Goal: Transaction & Acquisition: Purchase product/service

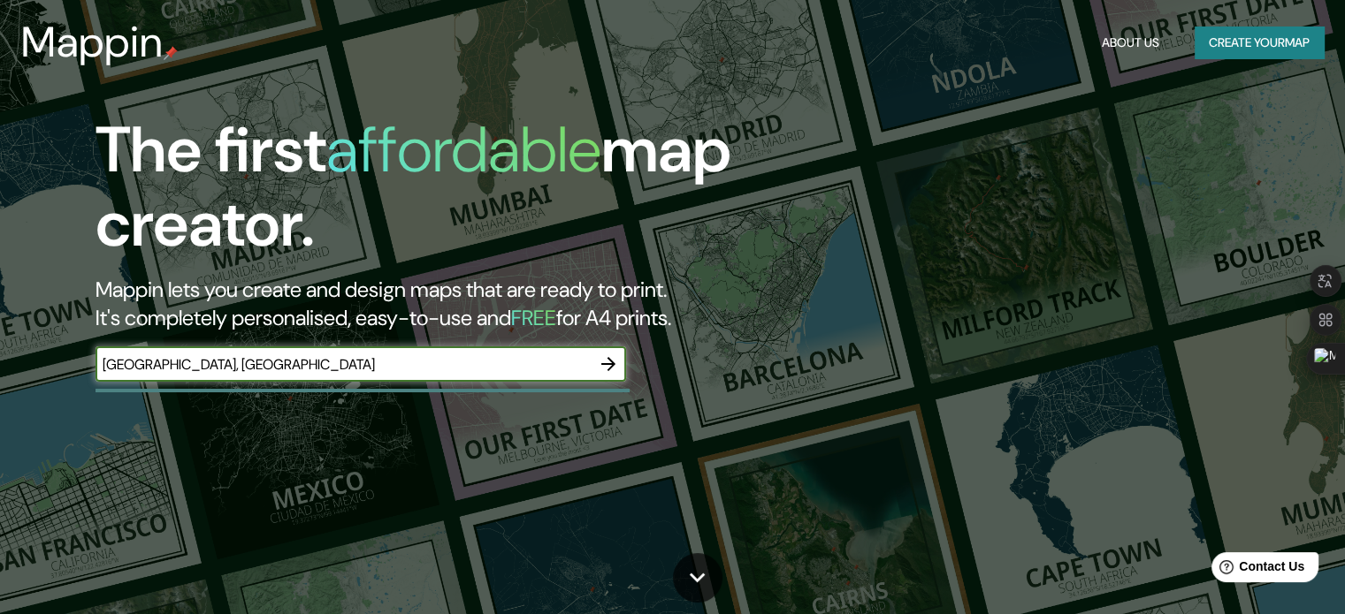
click at [138, 358] on input "[GEOGRAPHIC_DATA], [GEOGRAPHIC_DATA]" at bounding box center [342, 365] width 495 height 20
click at [158, 359] on input "[GEOGRAPHIC_DATA], [GEOGRAPHIC_DATA]" at bounding box center [342, 365] width 495 height 20
click at [138, 363] on input "[GEOGRAPHIC_DATA], [GEOGRAPHIC_DATA]" at bounding box center [342, 365] width 495 height 20
type input "[GEOGRAPHIC_DATA], [GEOGRAPHIC_DATA]"
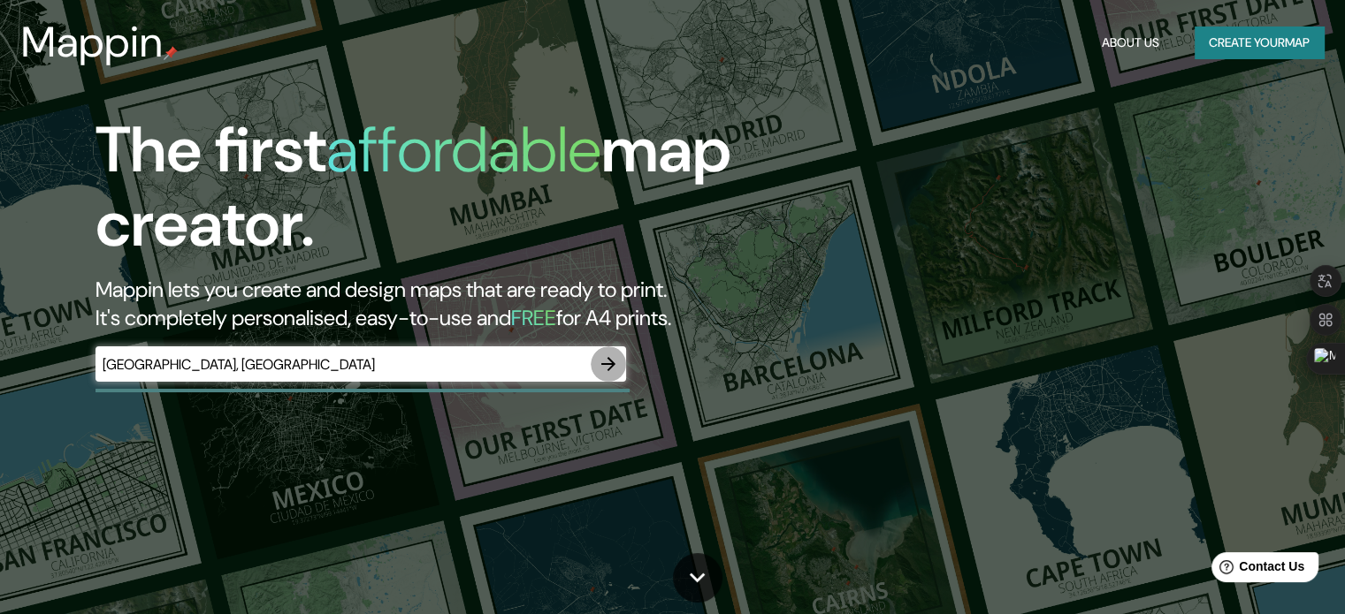
click at [607, 350] on button "button" at bounding box center [608, 364] width 35 height 35
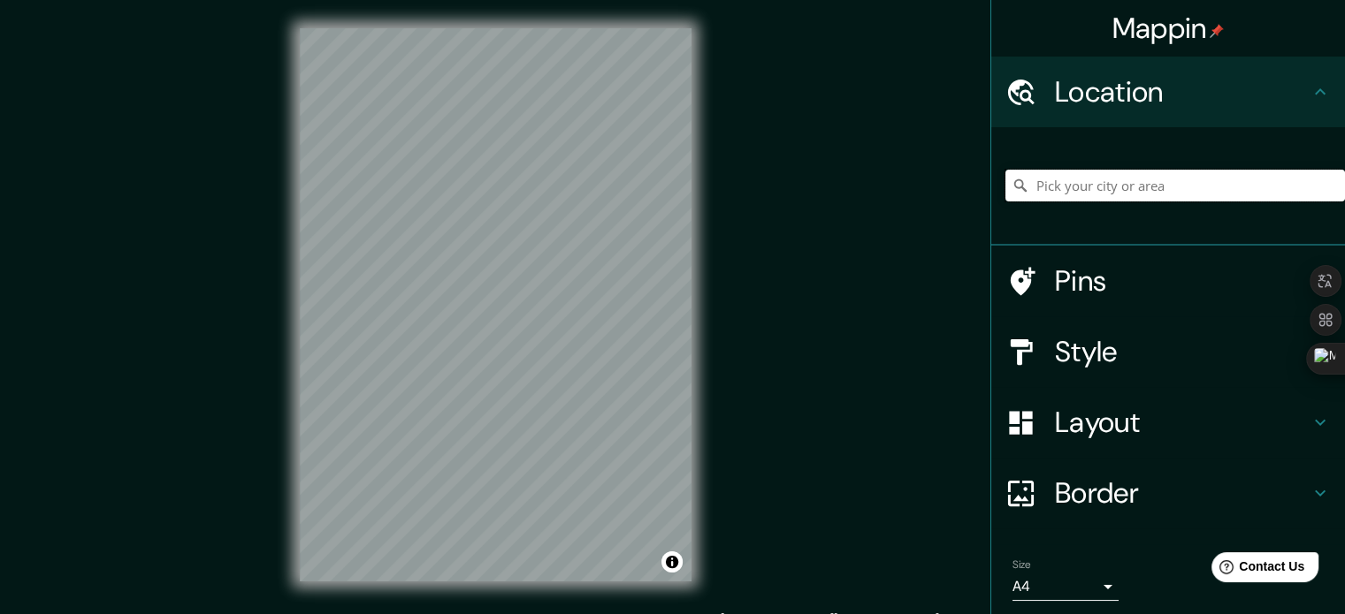
click at [1062, 191] on input "Pick your city or area" at bounding box center [1174, 186] width 339 height 32
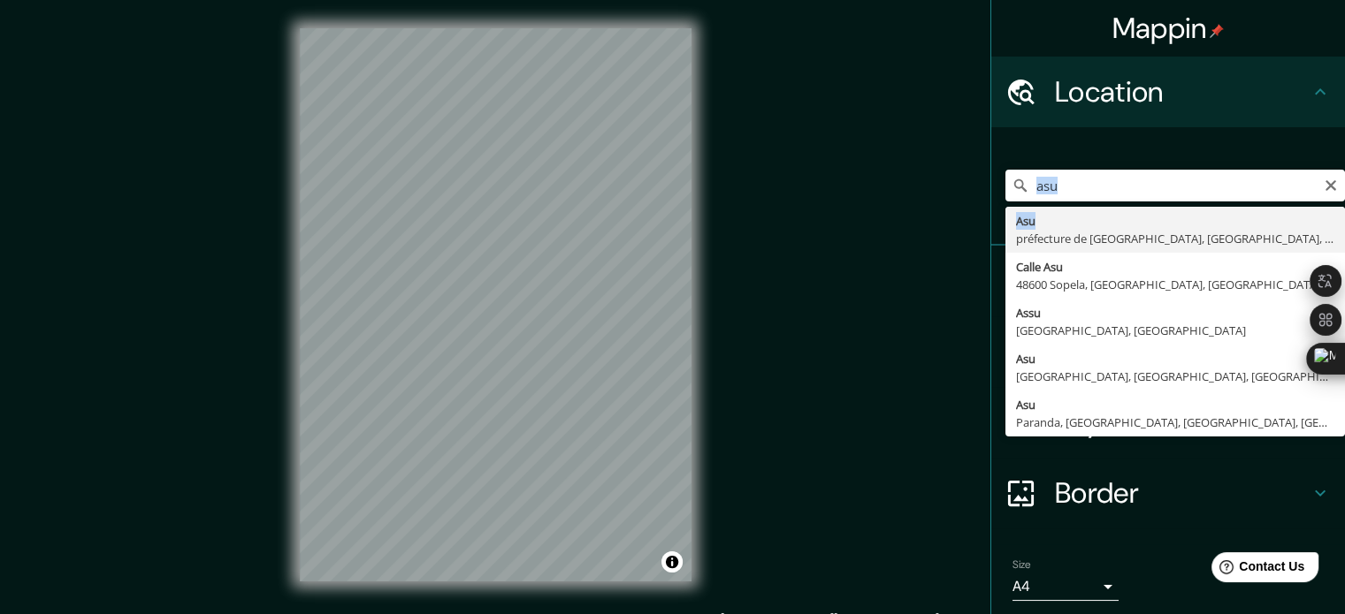
drag, startPoint x: 1070, startPoint y: 215, endPoint x: 1079, endPoint y: 171, distance: 45.1
click at [1079, 171] on div "asu Asu préfecture de [GEOGRAPHIC_DATA], [GEOGRAPHIC_DATA], [GEOGRAPHIC_DATA], …" at bounding box center [1174, 186] width 339 height 32
click at [1079, 171] on input "asu" at bounding box center [1174, 186] width 339 height 32
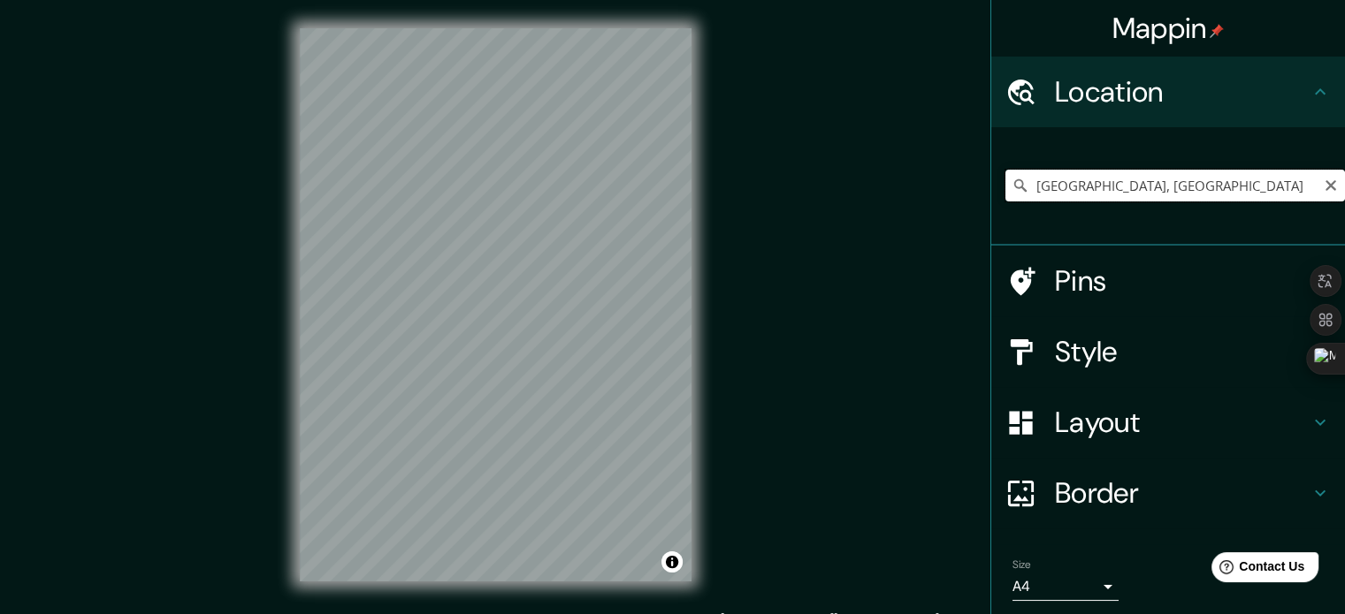
click at [1091, 187] on input "[GEOGRAPHIC_DATA], [GEOGRAPHIC_DATA]" at bounding box center [1174, 186] width 339 height 32
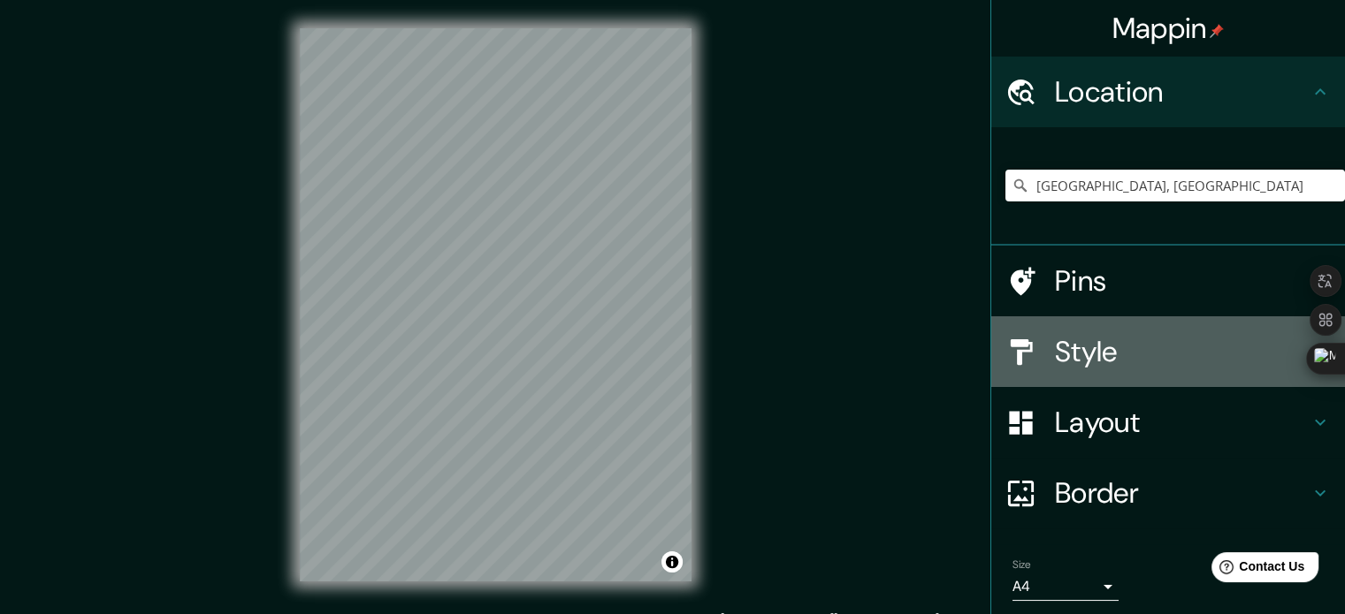
click at [1098, 354] on h4 "Style" at bounding box center [1182, 351] width 255 height 35
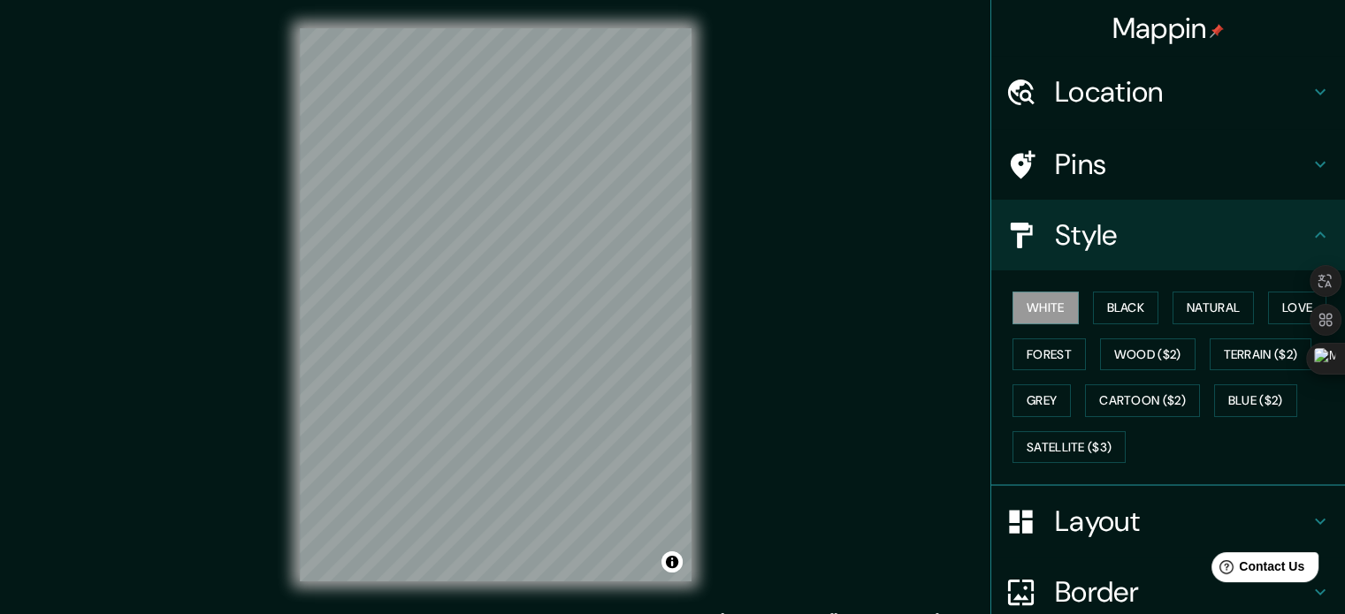
click at [1192, 247] on h4 "Style" at bounding box center [1182, 234] width 255 height 35
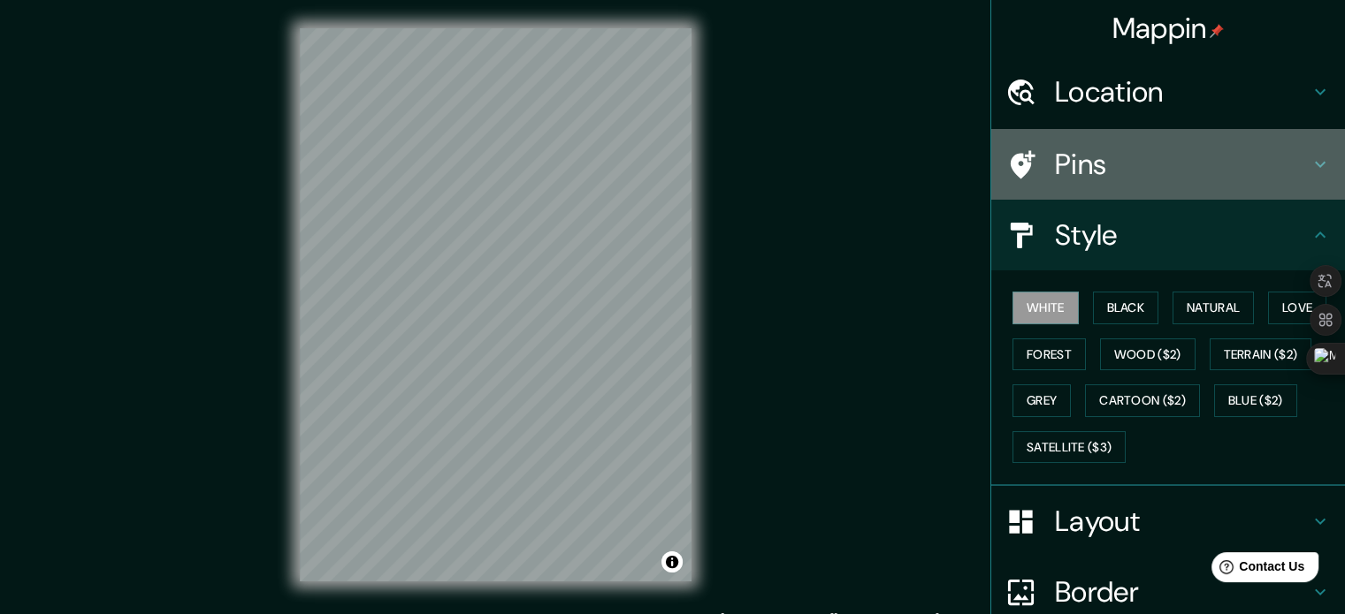
click at [1252, 159] on h4 "Pins" at bounding box center [1182, 164] width 255 height 35
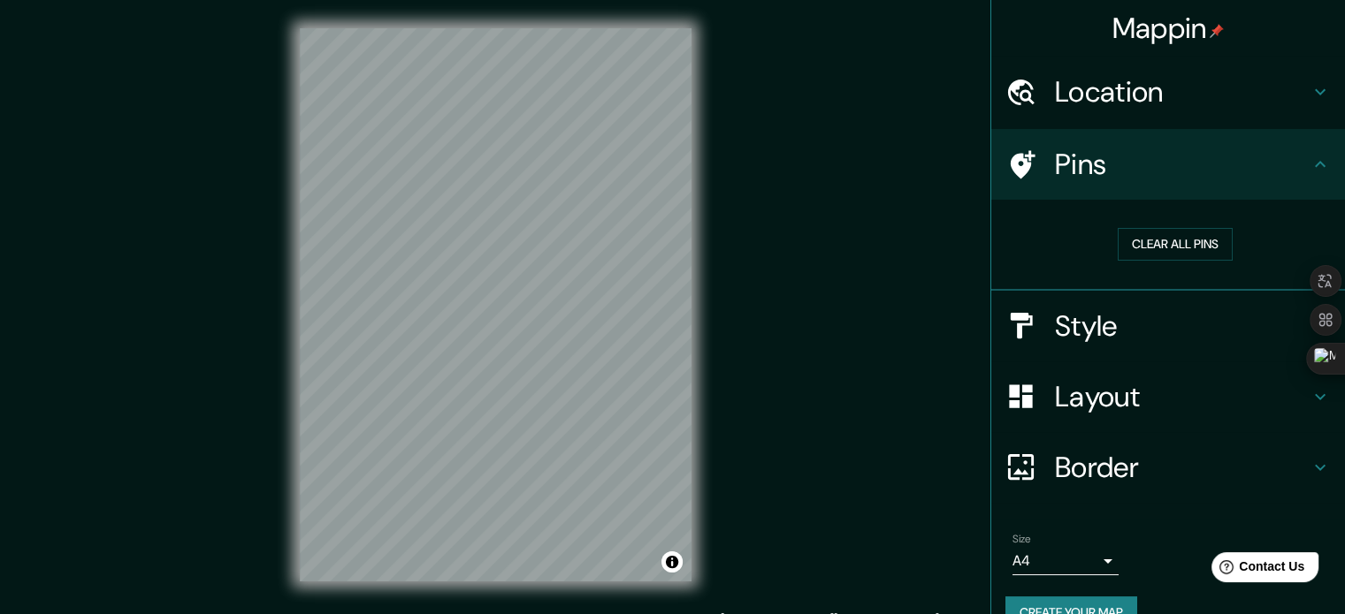
click at [1252, 159] on h4 "Pins" at bounding box center [1182, 164] width 255 height 35
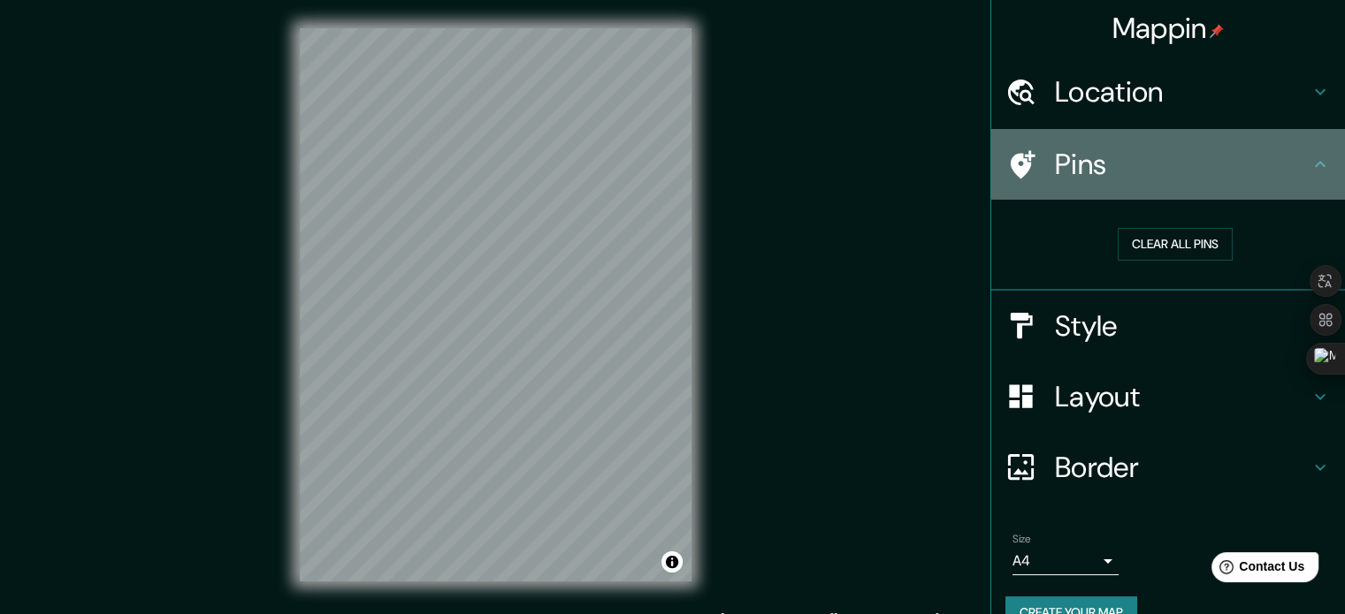
click at [1315, 165] on icon at bounding box center [1320, 164] width 11 height 6
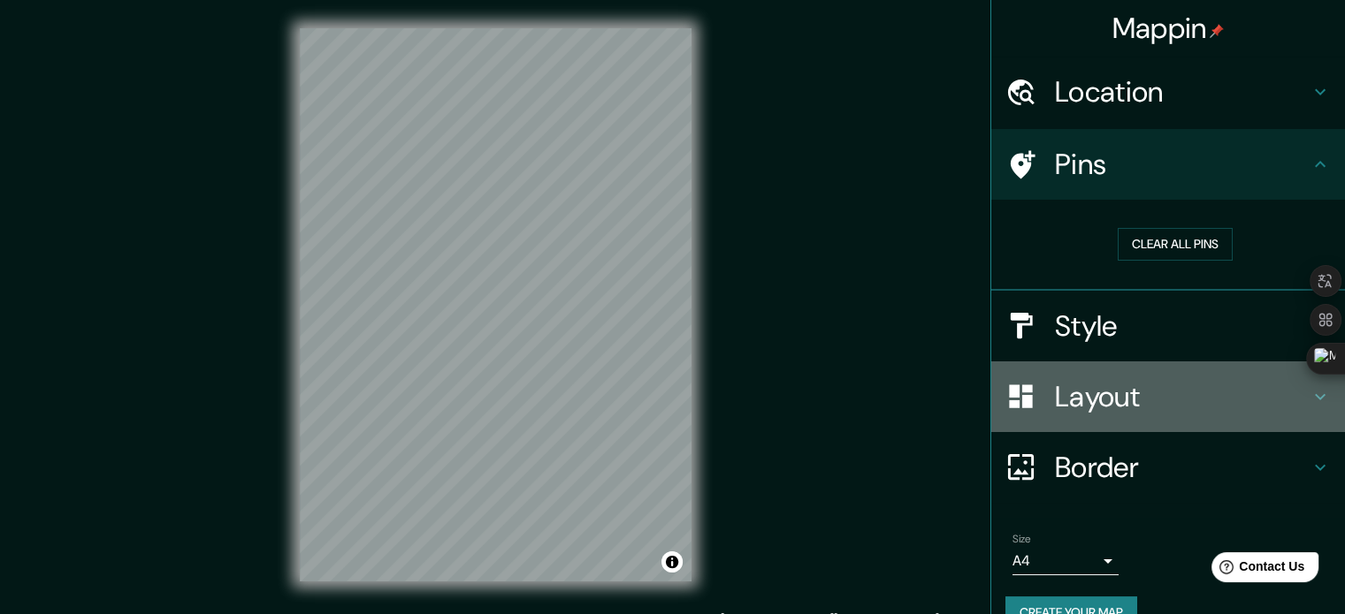
click at [1306, 418] on div "Layout" at bounding box center [1168, 397] width 354 height 71
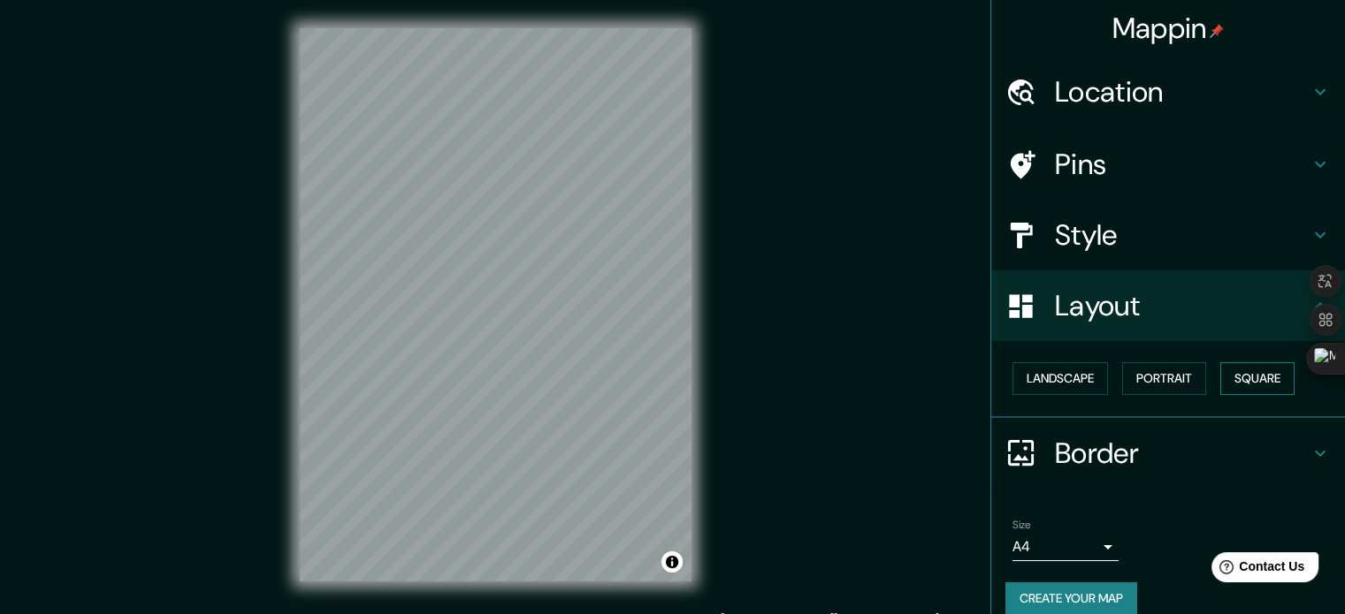
click at [1239, 370] on button "Square" at bounding box center [1257, 378] width 74 height 33
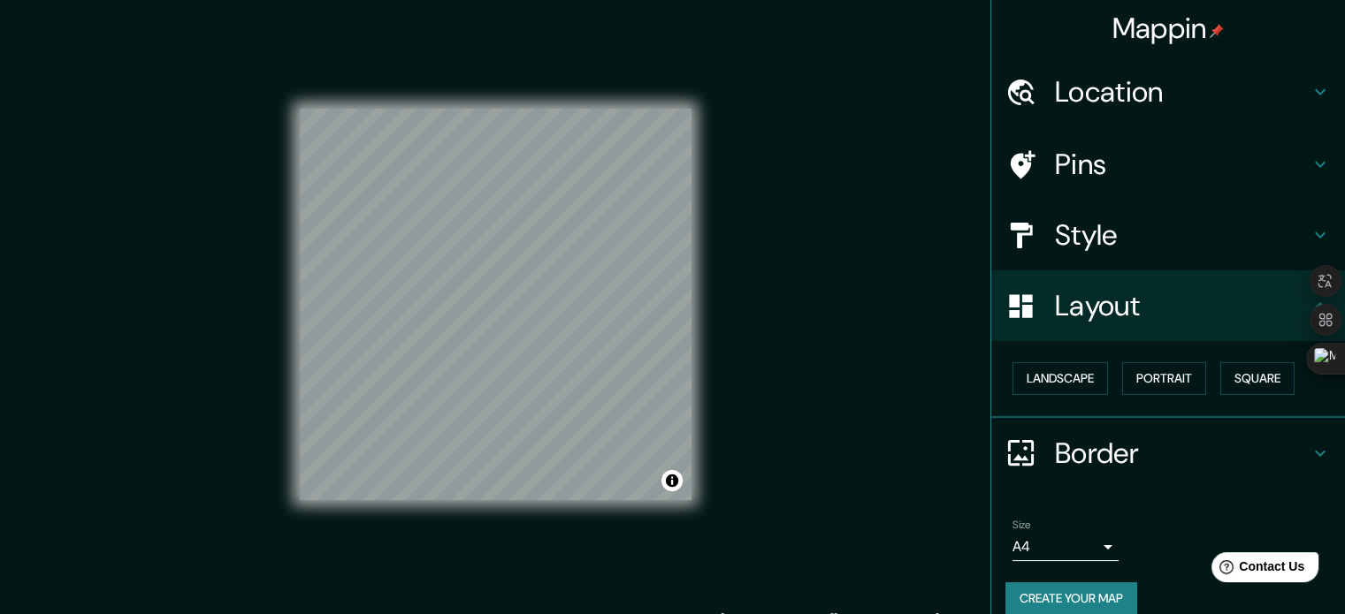
click at [1152, 395] on div "Landscape [GEOGRAPHIC_DATA]" at bounding box center [1174, 378] width 339 height 47
click at [1156, 377] on button "Portrait" at bounding box center [1164, 378] width 84 height 33
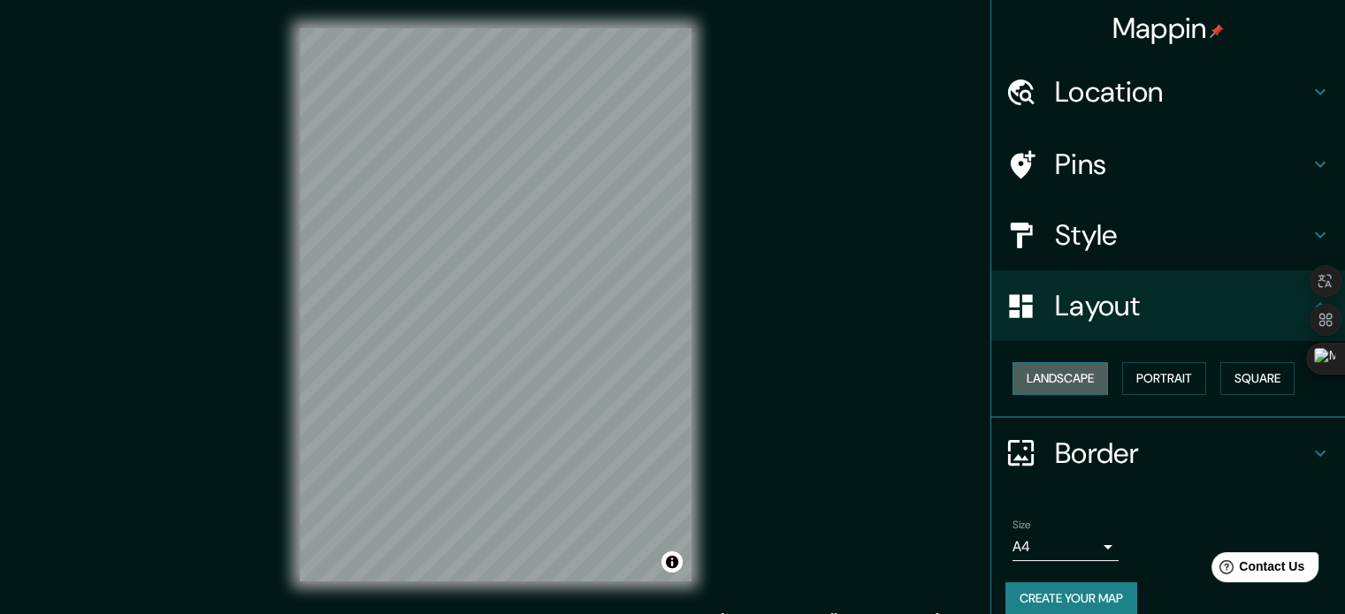
click at [1080, 374] on button "Landscape" at bounding box center [1059, 378] width 95 height 33
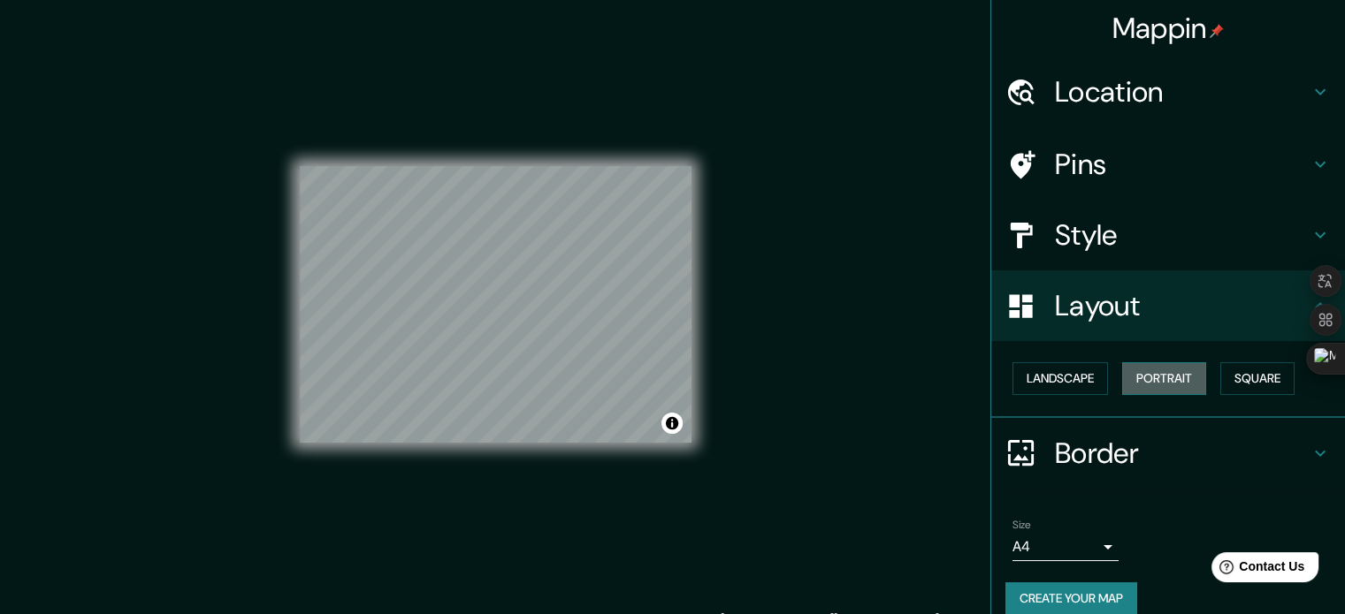
click at [1154, 374] on button "Portrait" at bounding box center [1164, 378] width 84 height 33
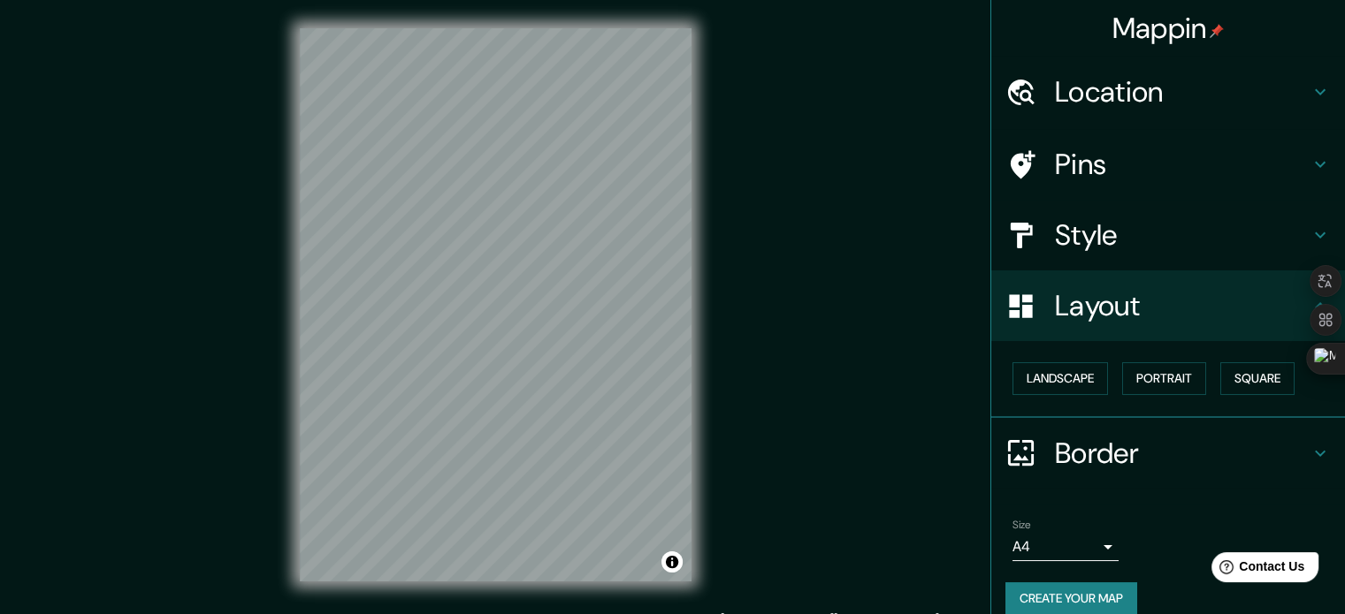
click at [1233, 304] on h4 "Layout" at bounding box center [1182, 305] width 255 height 35
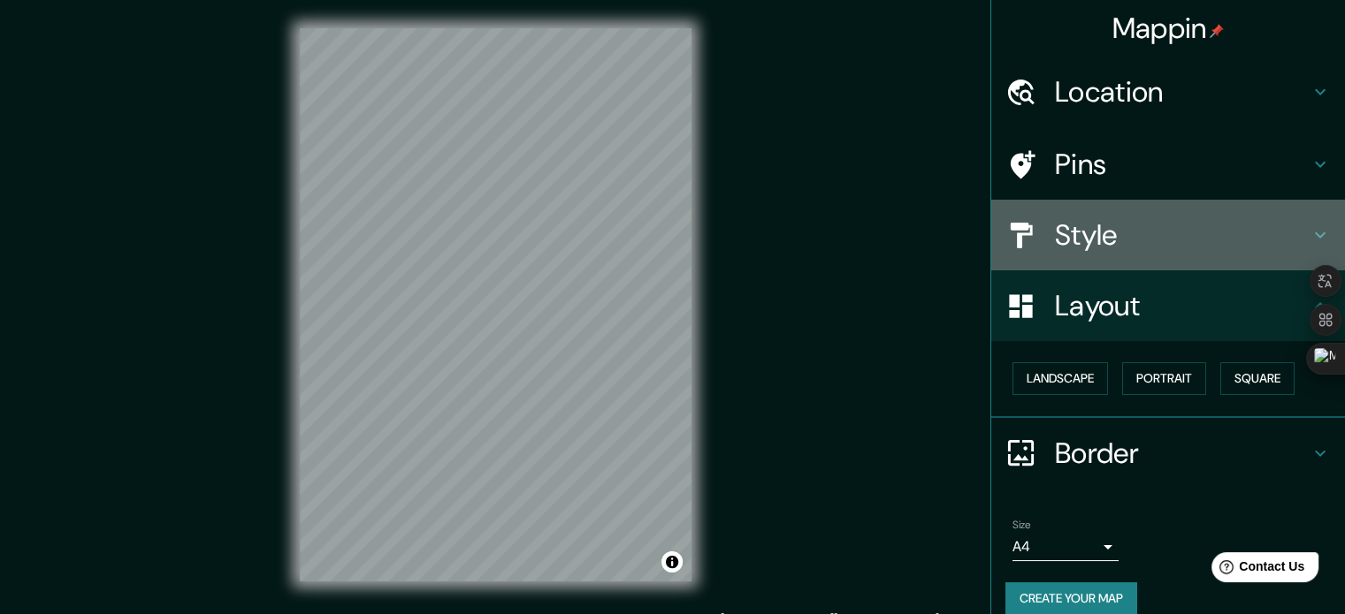
click at [1236, 234] on h4 "Style" at bounding box center [1182, 234] width 255 height 35
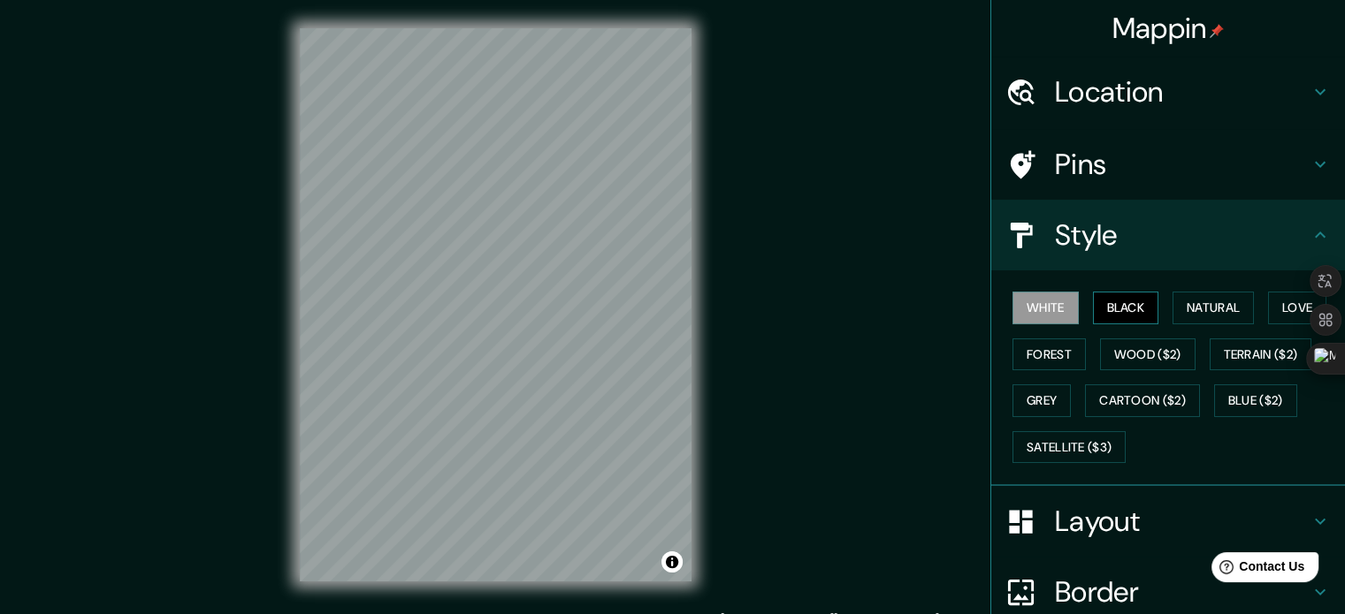
click at [1133, 305] on button "Black" at bounding box center [1126, 308] width 66 height 33
click at [1056, 310] on button "White" at bounding box center [1045, 308] width 66 height 33
click at [1178, 306] on button "Natural" at bounding box center [1212, 308] width 81 height 33
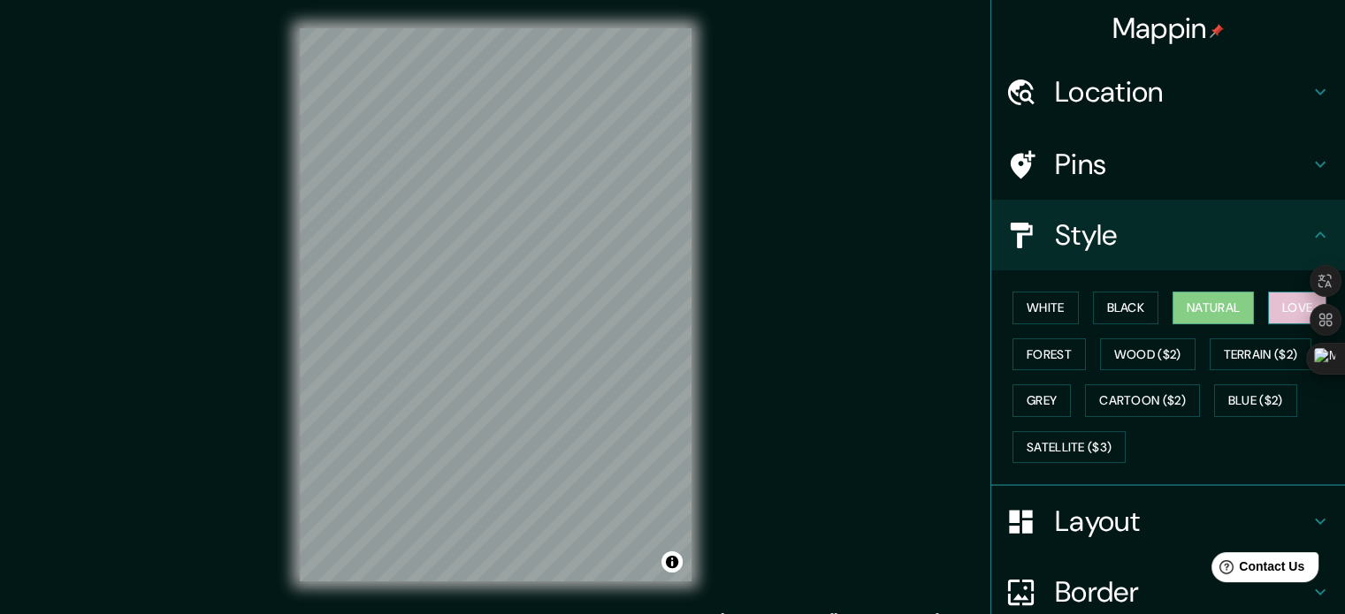
click at [1291, 301] on button "Love" at bounding box center [1297, 308] width 58 height 33
click at [1040, 363] on button "Forest" at bounding box center [1048, 355] width 73 height 33
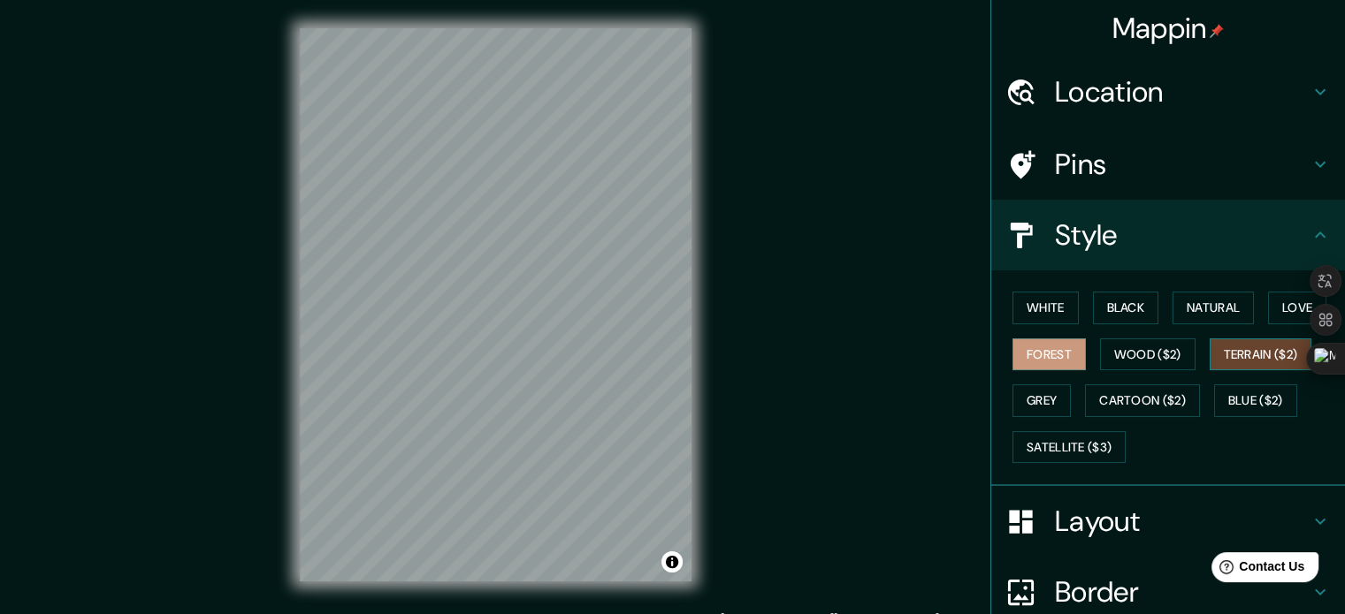
click at [1236, 349] on button "Terrain ($2)" at bounding box center [1260, 355] width 103 height 33
click at [1116, 351] on button "Wood ($2)" at bounding box center [1147, 355] width 95 height 33
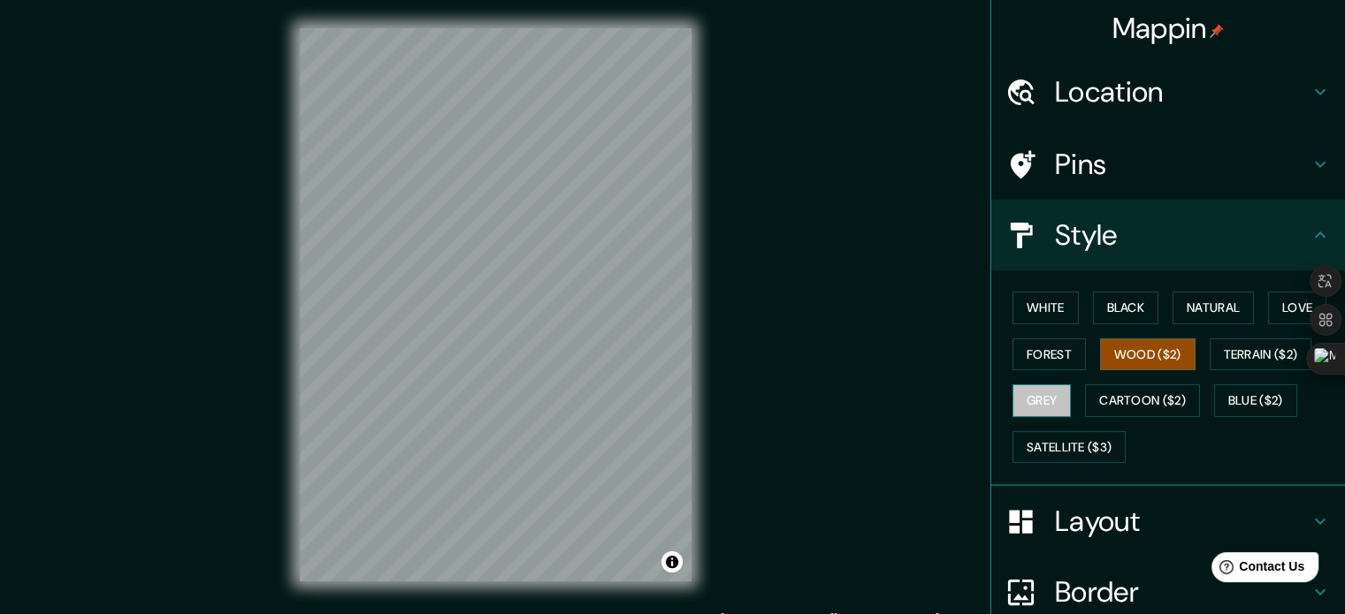
click at [1015, 395] on button "Grey" at bounding box center [1041, 401] width 58 height 33
click at [1117, 353] on button "Wood ($2)" at bounding box center [1147, 355] width 95 height 33
click at [1220, 352] on button "Terrain ($2)" at bounding box center [1260, 355] width 103 height 33
click at [1041, 398] on button "Grey" at bounding box center [1041, 401] width 58 height 33
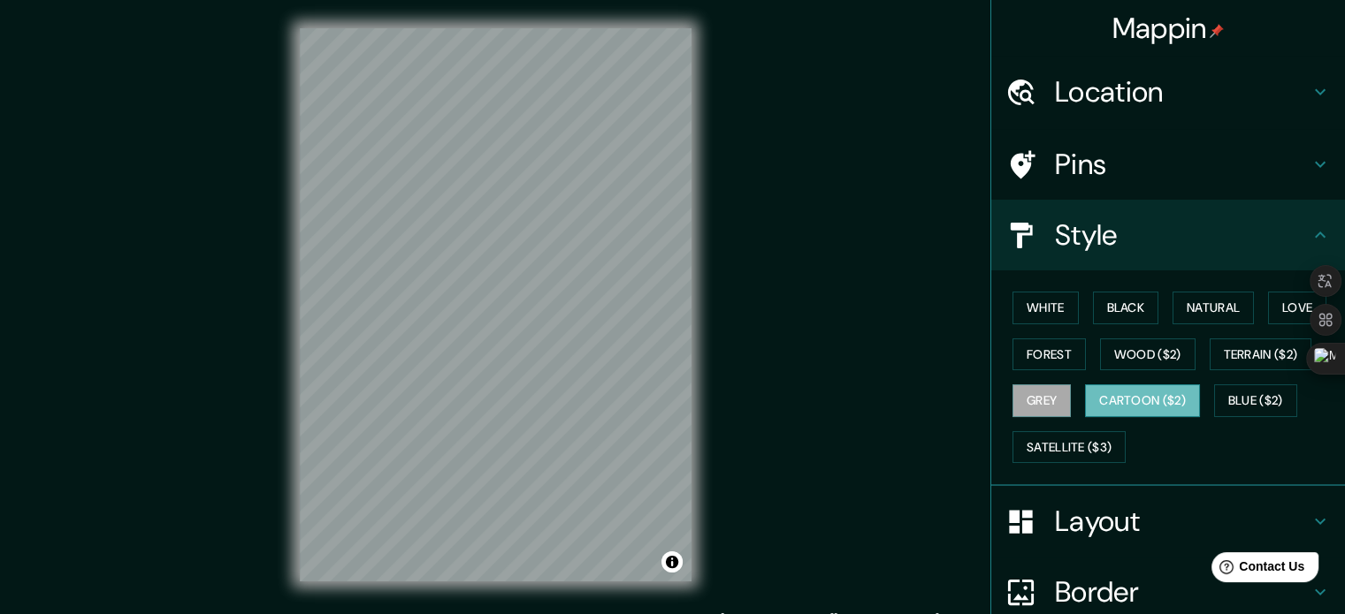
click at [1180, 399] on button "Cartoon ($2)" at bounding box center [1142, 401] width 115 height 33
click at [1244, 399] on button "Blue ($2)" at bounding box center [1255, 401] width 83 height 33
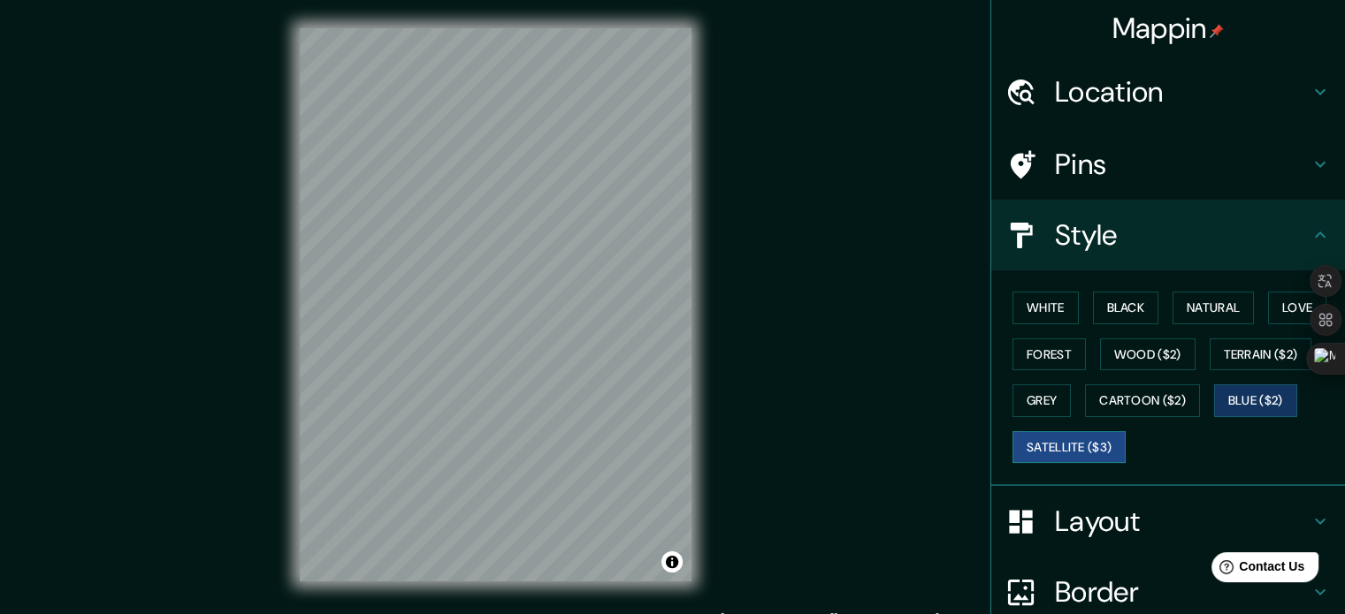
click at [1068, 440] on button "Satellite ($3)" at bounding box center [1068, 447] width 113 height 33
click at [1050, 304] on button "White" at bounding box center [1045, 308] width 66 height 33
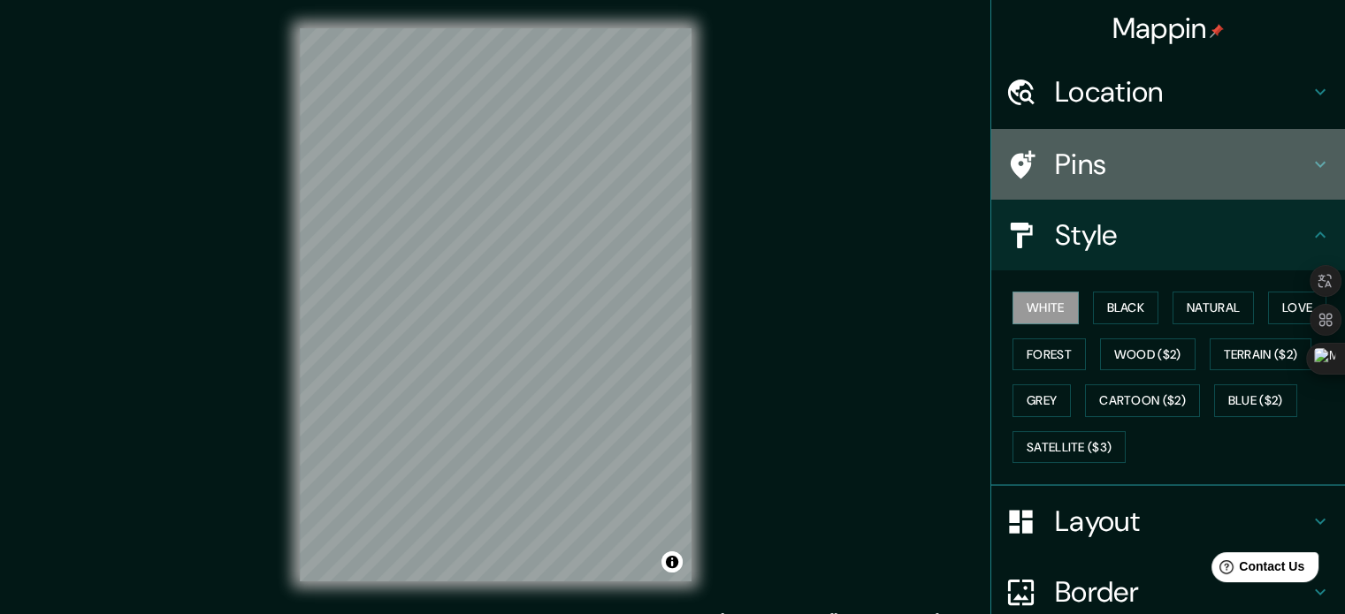
click at [1084, 152] on h4 "Pins" at bounding box center [1182, 164] width 255 height 35
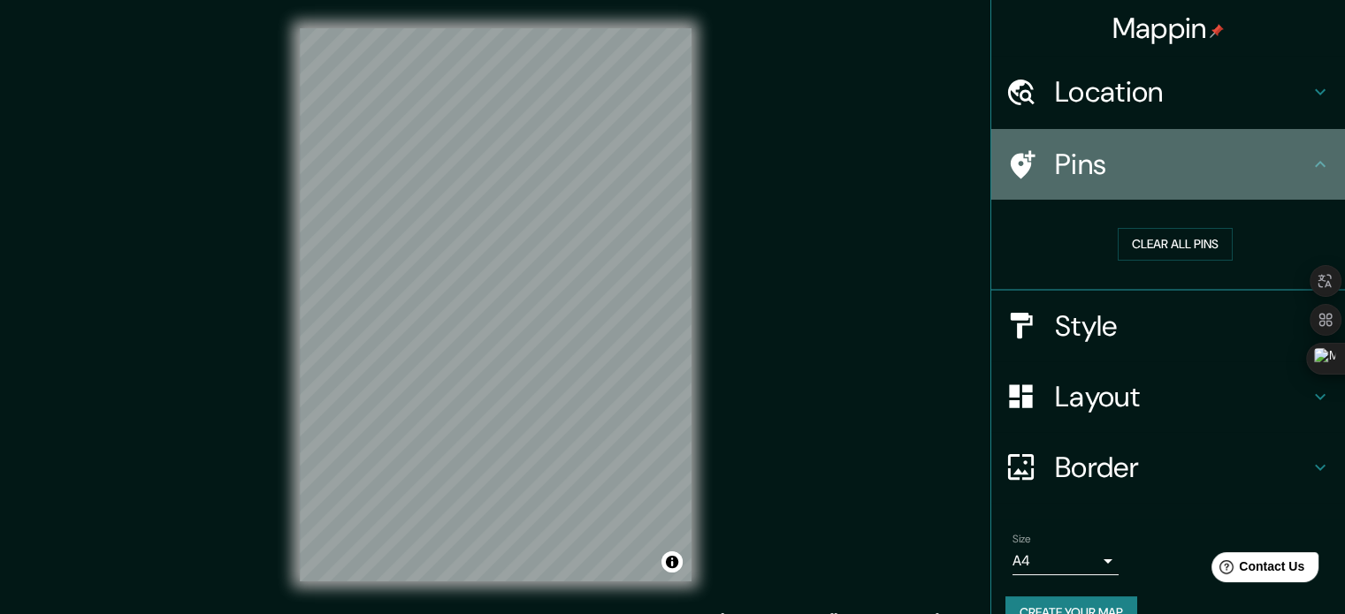
click at [1182, 173] on h4 "Pins" at bounding box center [1182, 164] width 255 height 35
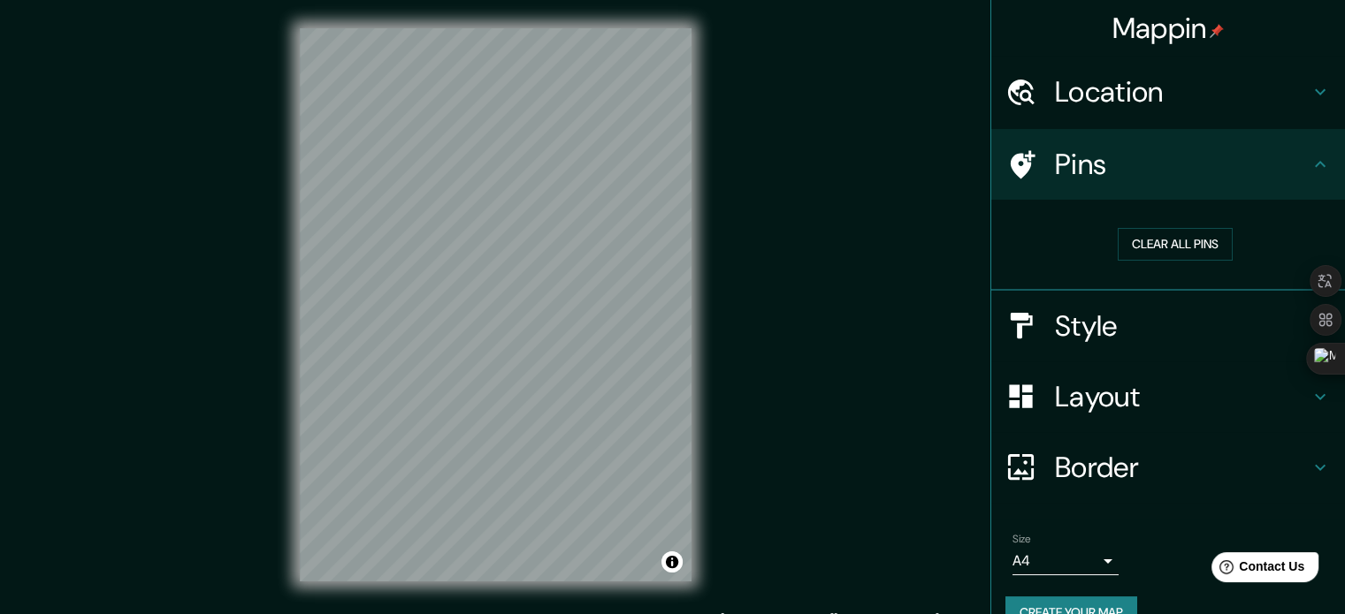
click at [1105, 105] on h4 "Location" at bounding box center [1182, 91] width 255 height 35
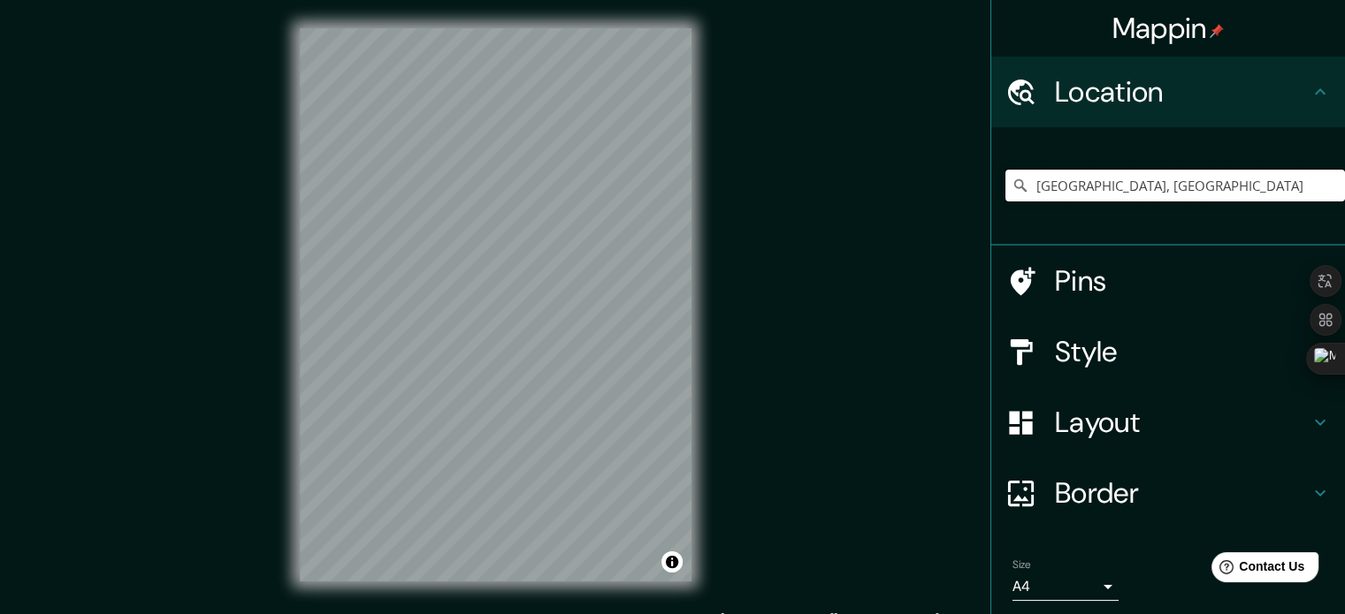
click at [1091, 181] on input "[GEOGRAPHIC_DATA], [GEOGRAPHIC_DATA]" at bounding box center [1174, 186] width 339 height 32
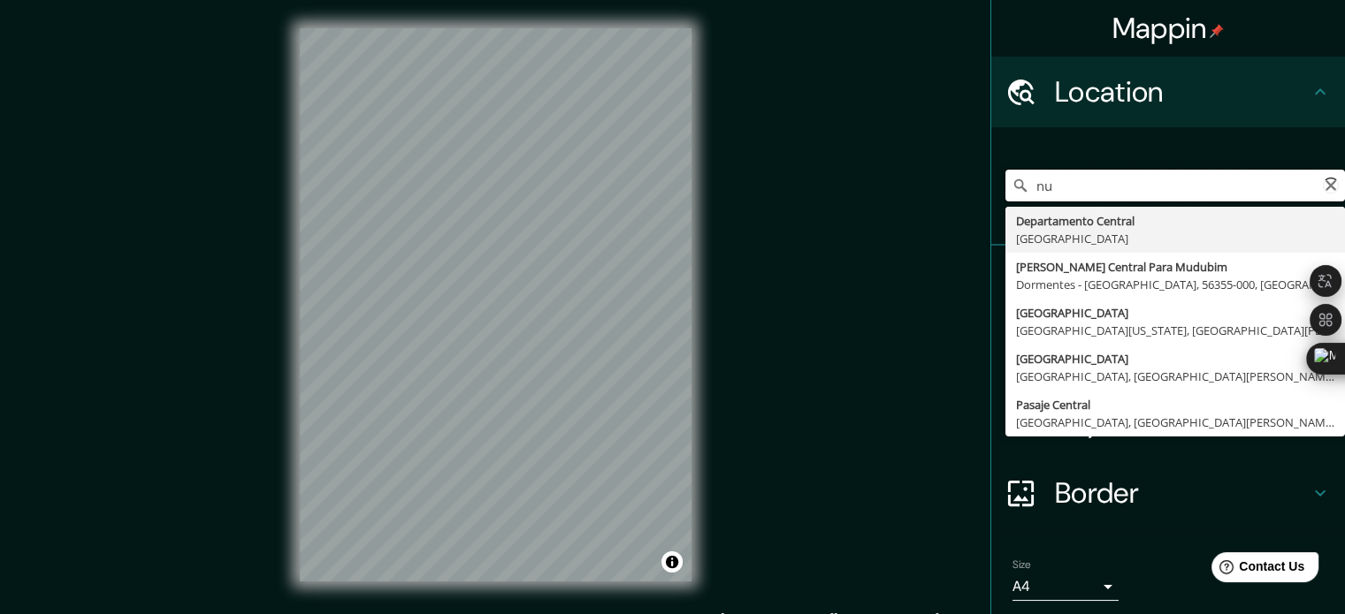
type input "n"
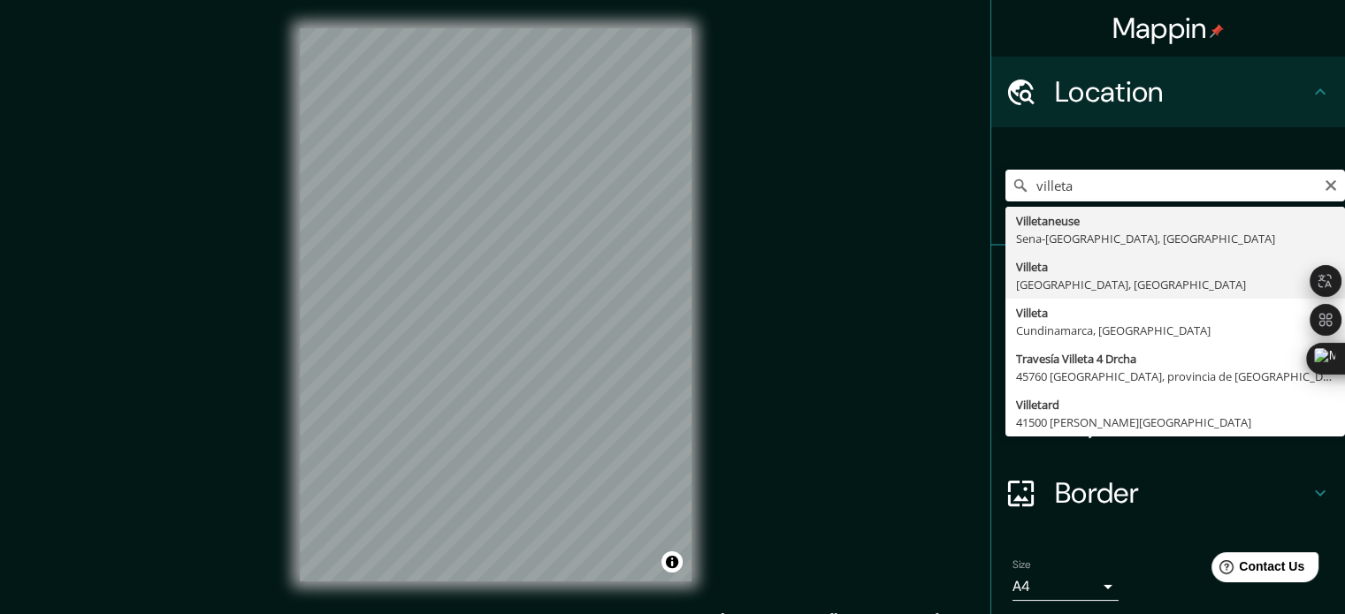
type input "[GEOGRAPHIC_DATA], [GEOGRAPHIC_DATA], [GEOGRAPHIC_DATA]"
